Goal: Task Accomplishment & Management: Complete application form

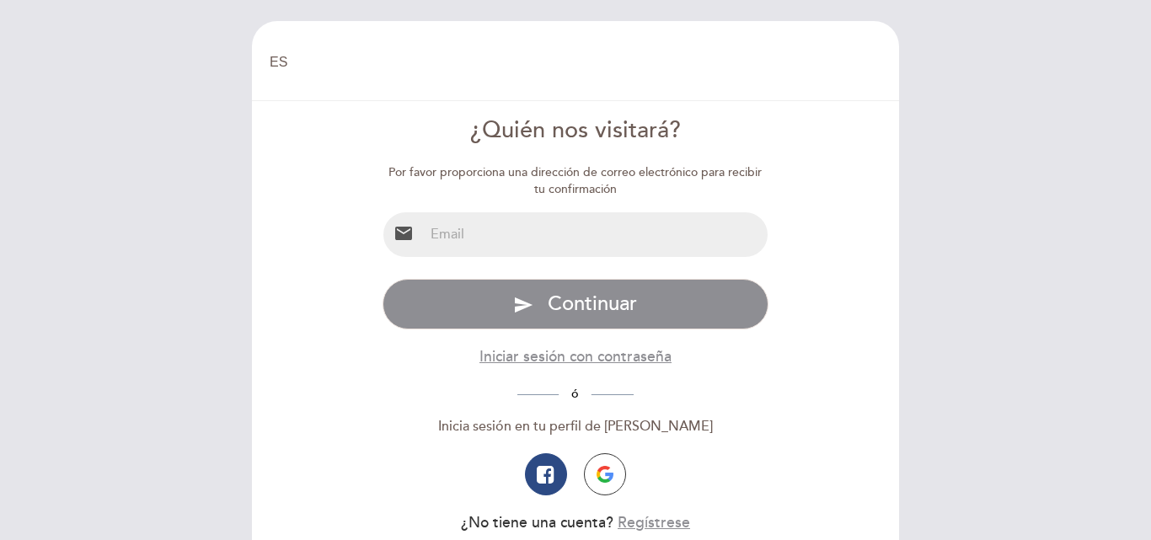
select select "es"
click at [548, 247] on input "email" at bounding box center [596, 234] width 345 height 45
type input "[EMAIL_ADDRESS][DOMAIN_NAME]"
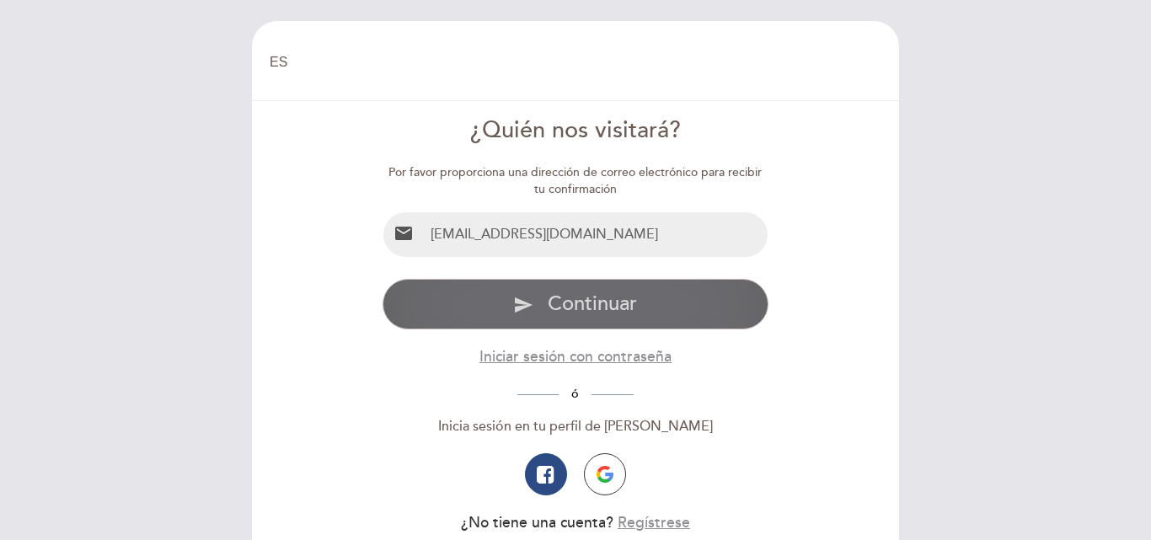
click at [579, 302] on span "Continuar" at bounding box center [592, 304] width 89 height 24
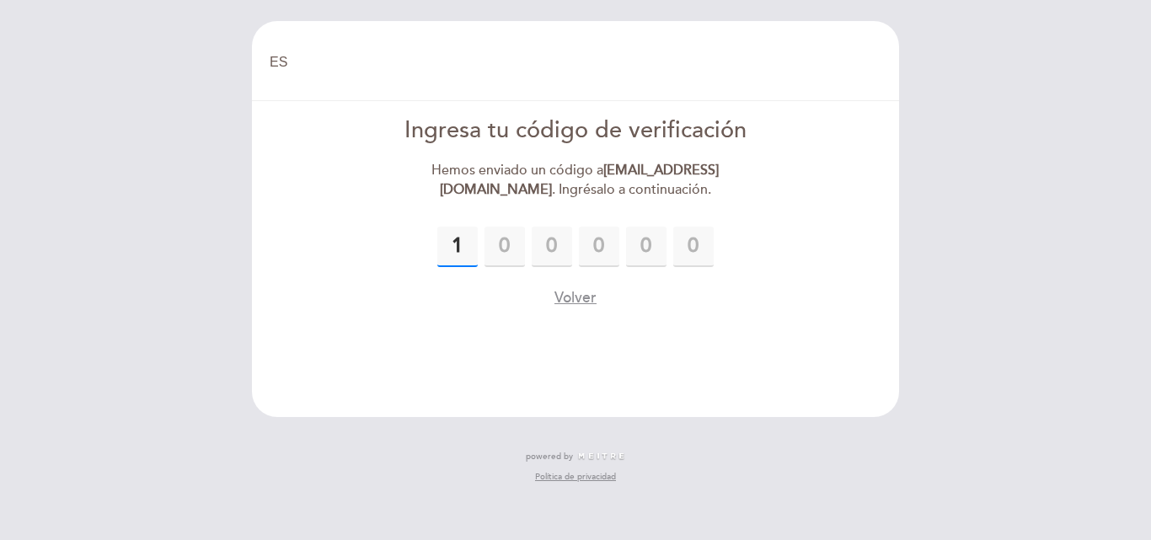
type input "1"
type input "2"
type input "1"
type input "0"
type input "7"
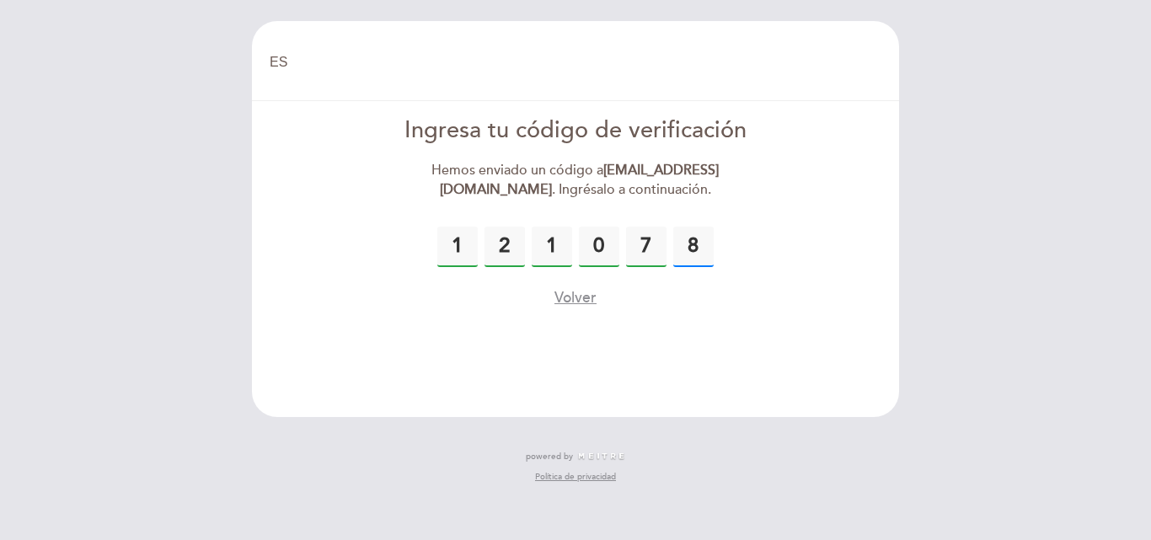
type input "8"
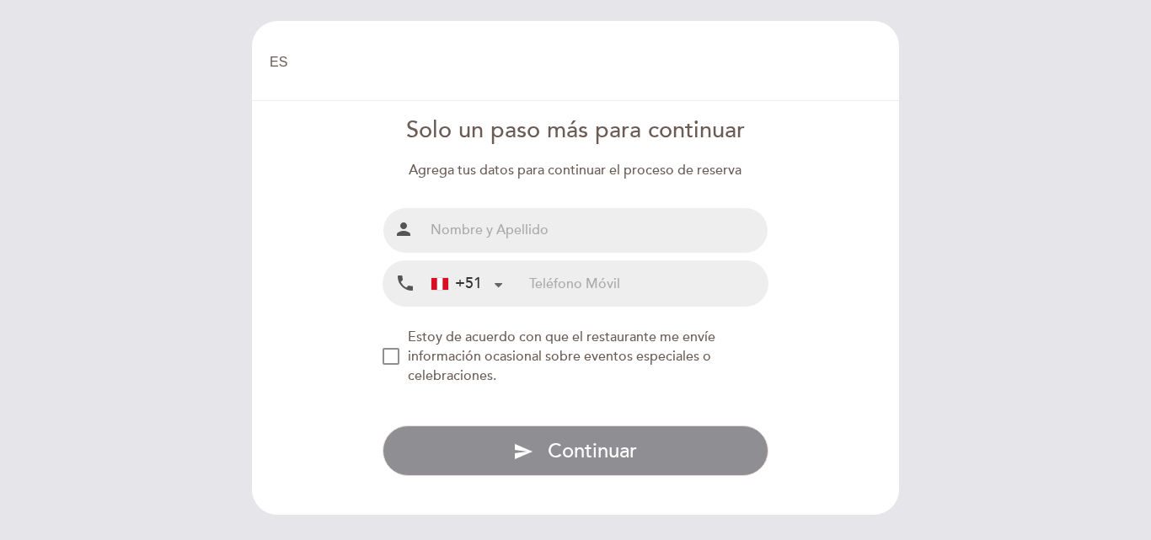
click at [548, 247] on input "text" at bounding box center [596, 230] width 345 height 45
click at [548, 236] on input "text" at bounding box center [596, 230] width 345 height 45
click at [540, 233] on input "text" at bounding box center [596, 230] width 345 height 45
type input "[PERSON_NAME] [PERSON_NAME]"
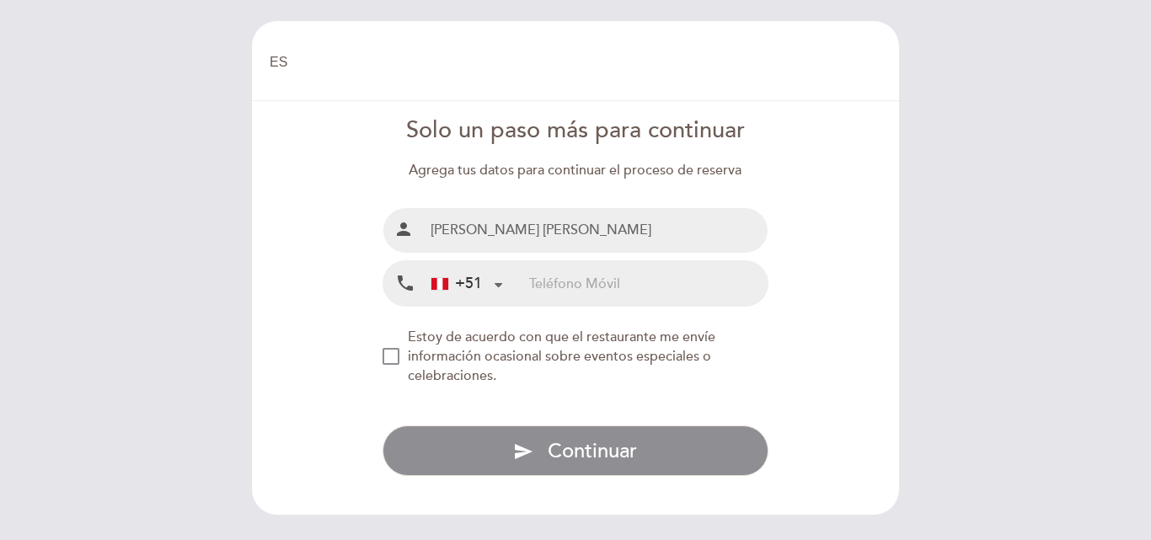
click at [566, 284] on input "tel" at bounding box center [648, 283] width 238 height 45
type input "946408558"
click at [390, 356] on div "NEW_MODAL_AGREE_RESTAURANT_SEND_OCCASIONAL_INFO" at bounding box center [390, 356] width 17 height 17
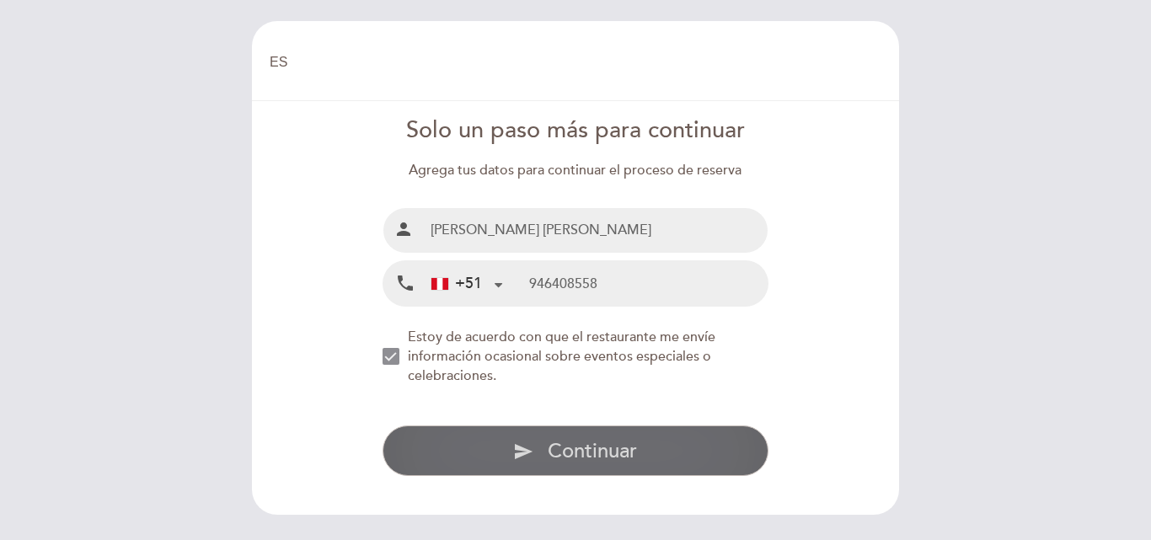
click at [527, 453] on icon "send" at bounding box center [523, 451] width 20 height 20
